Goal: Transaction & Acquisition: Purchase product/service

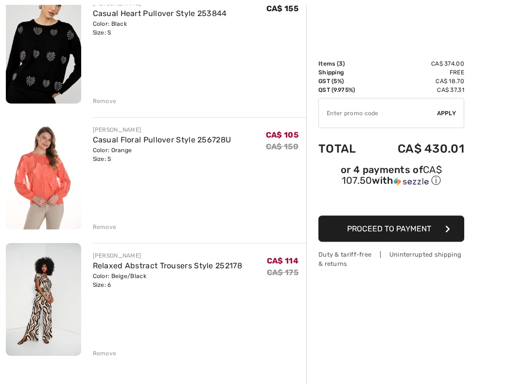
scroll to position [137, 0]
click at [284, 264] on span "CA$ 114" at bounding box center [283, 260] width 32 height 9
click at [282, 274] on s "CA$ 175" at bounding box center [283, 272] width 32 height 9
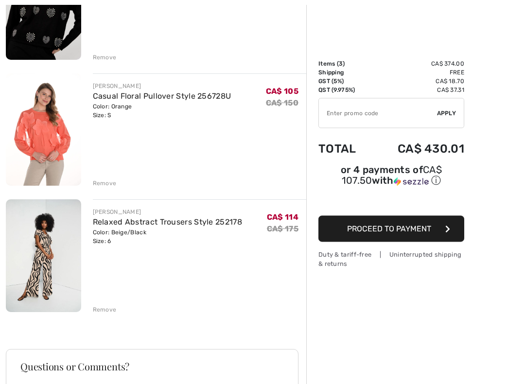
scroll to position [180, 0]
click at [108, 314] on div "FRANK LYMAN Casual Heart Pullover Style 253844 Color: Black Size: S Final Sale …" at bounding box center [156, 259] width 300 height 625
click at [104, 307] on div "Remove" at bounding box center [105, 309] width 24 height 9
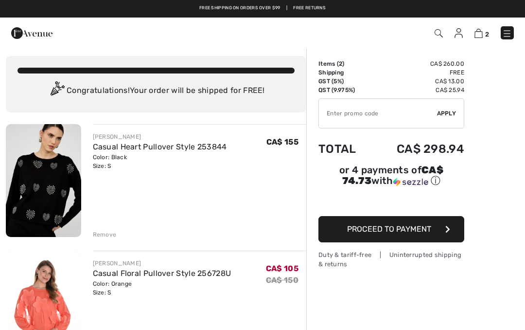
scroll to position [2, 0]
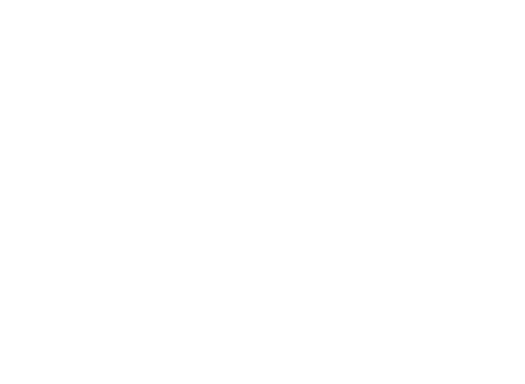
scroll to position [98, 0]
checkbox input "true"
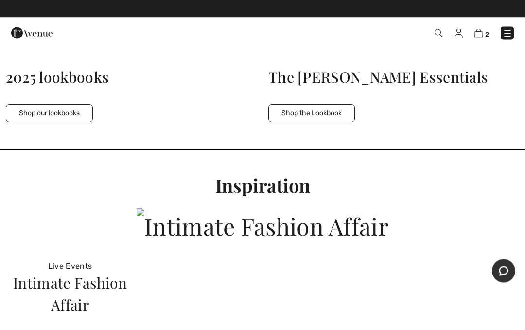
scroll to position [2988, 0]
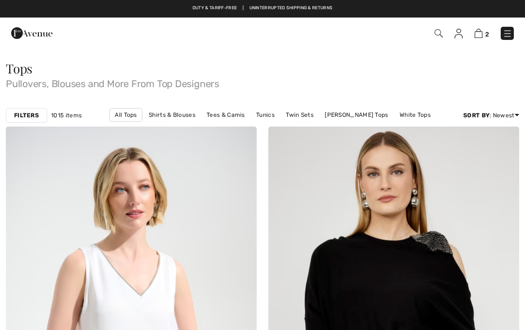
checkbox input "true"
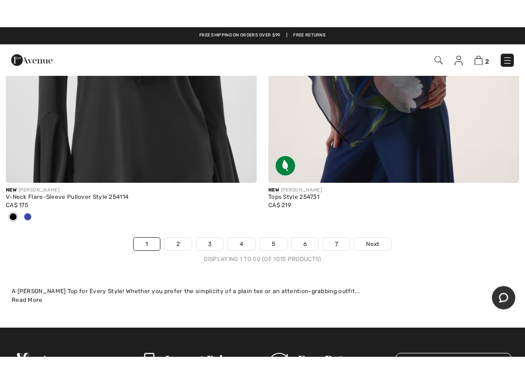
scroll to position [10901, 0]
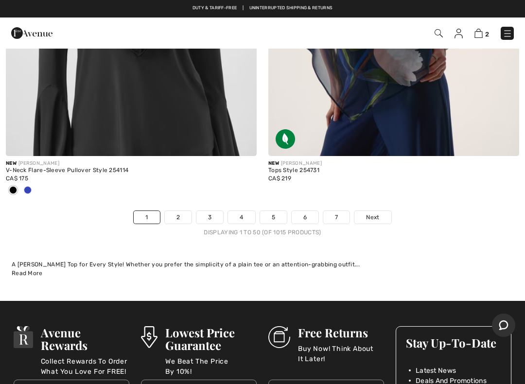
click at [382, 211] on link "Next" at bounding box center [372, 217] width 36 height 13
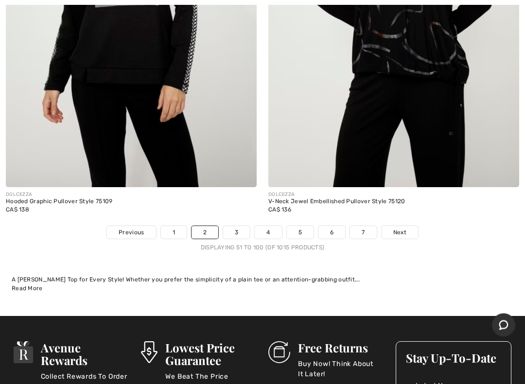
scroll to position [10854, 0]
click at [237, 226] on link "3" at bounding box center [236, 232] width 27 height 13
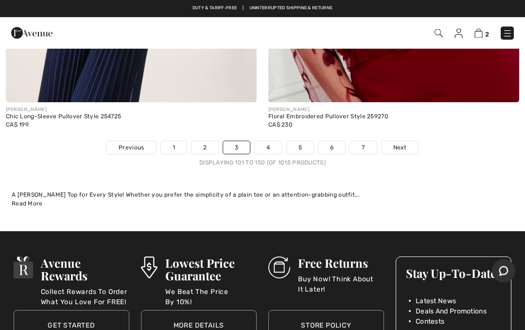
scroll to position [10971, 0]
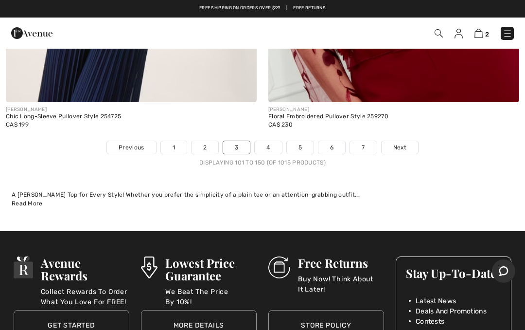
click at [407, 141] on link "Next" at bounding box center [400, 147] width 36 height 13
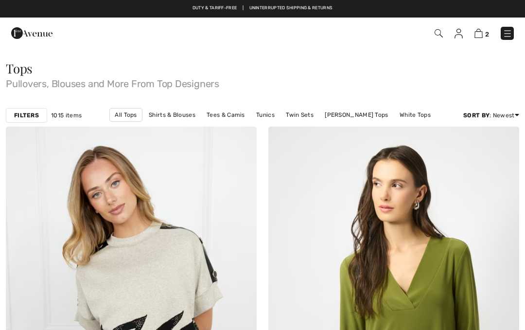
checkbox input "true"
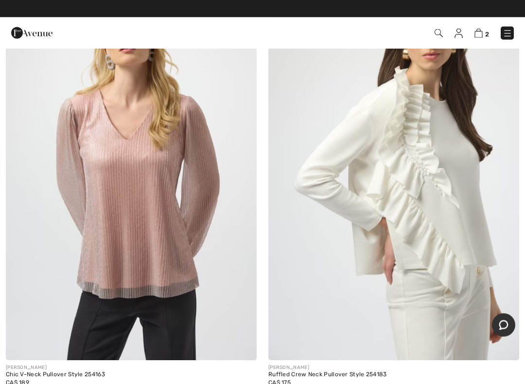
scroll to position [1847, 0]
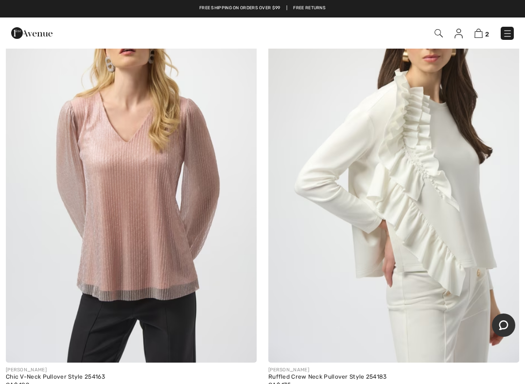
click at [422, 181] on img at bounding box center [393, 174] width 251 height 376
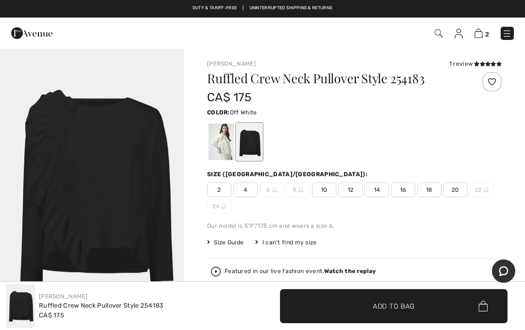
click at [227, 139] on div at bounding box center [221, 141] width 25 height 36
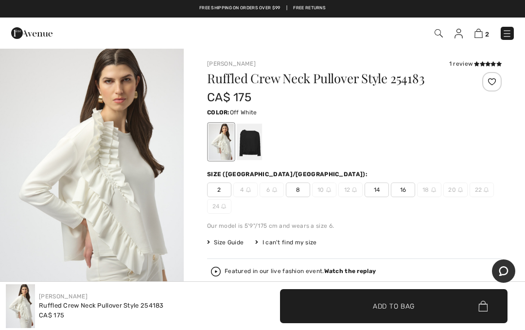
click at [274, 188] on img at bounding box center [274, 189] width 5 height 5
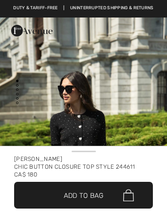
checkbox input "true"
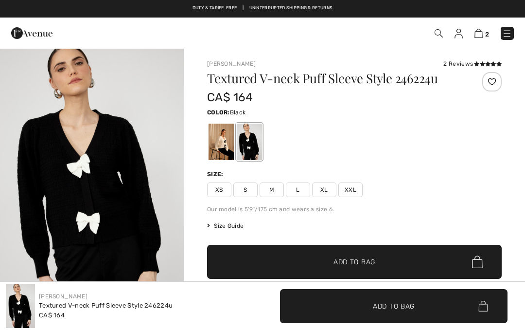
checkbox input "true"
click at [242, 194] on span "S" at bounding box center [245, 189] width 24 height 15
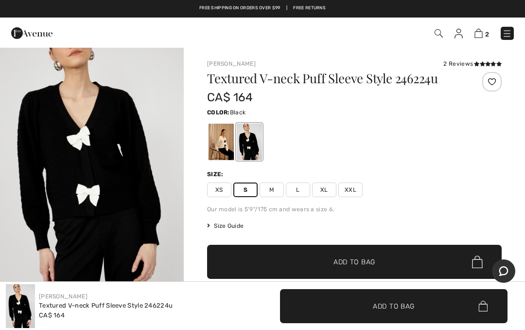
scroll to position [27, 0]
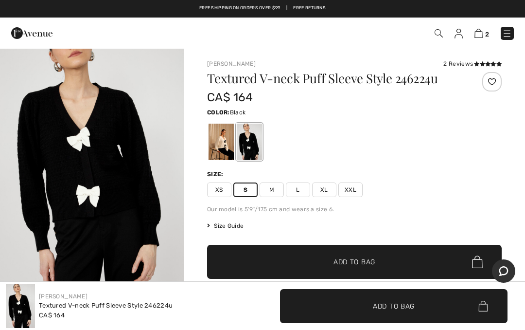
click at [479, 30] on img at bounding box center [479, 33] width 8 height 9
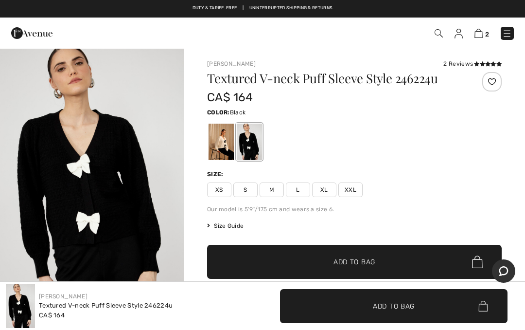
click at [245, 187] on span "S" at bounding box center [245, 189] width 24 height 15
click at [361, 273] on span "✔ Added to Bag Add to Bag" at bounding box center [354, 262] width 295 height 34
click at [483, 30] on link "3" at bounding box center [482, 33] width 15 height 12
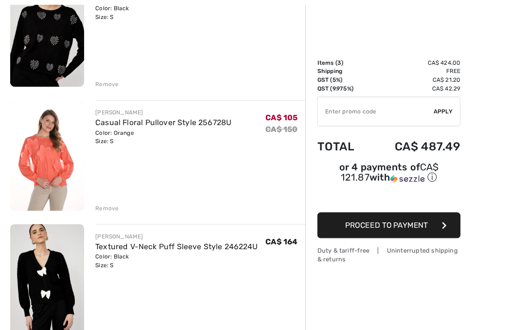
scroll to position [152, 0]
